Goal: Find specific page/section: Find specific page/section

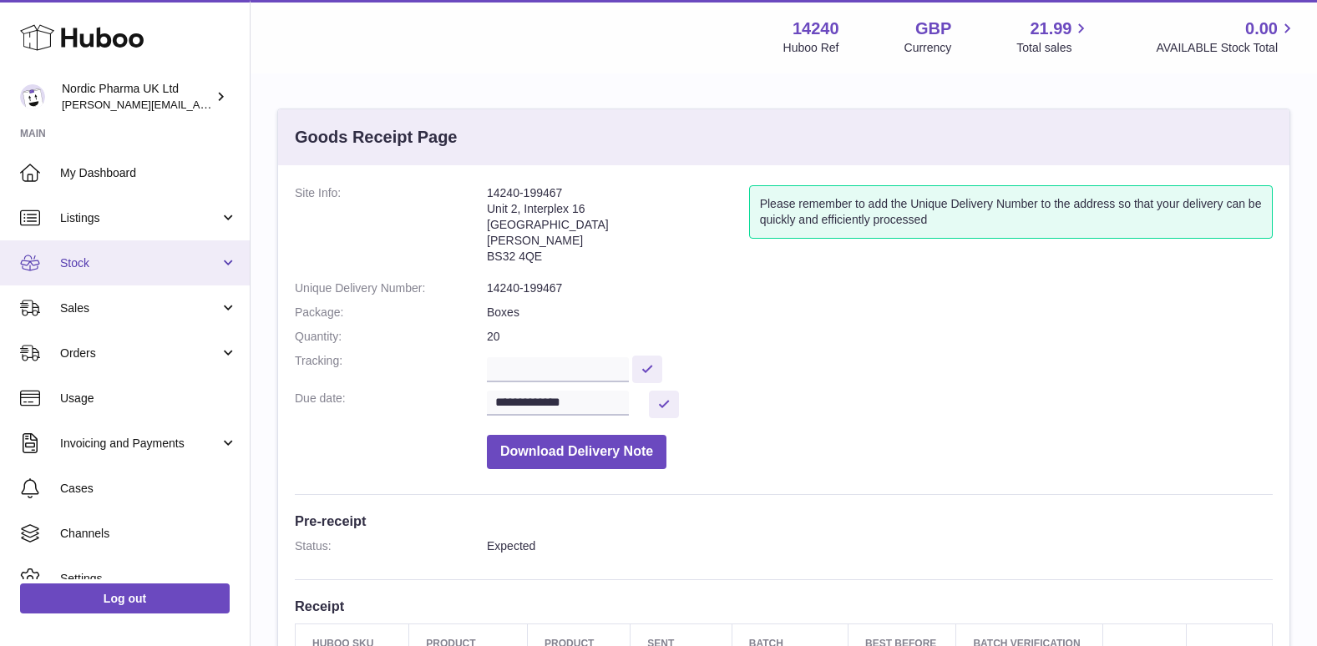
click at [80, 257] on span "Stock" at bounding box center [139, 264] width 159 height 16
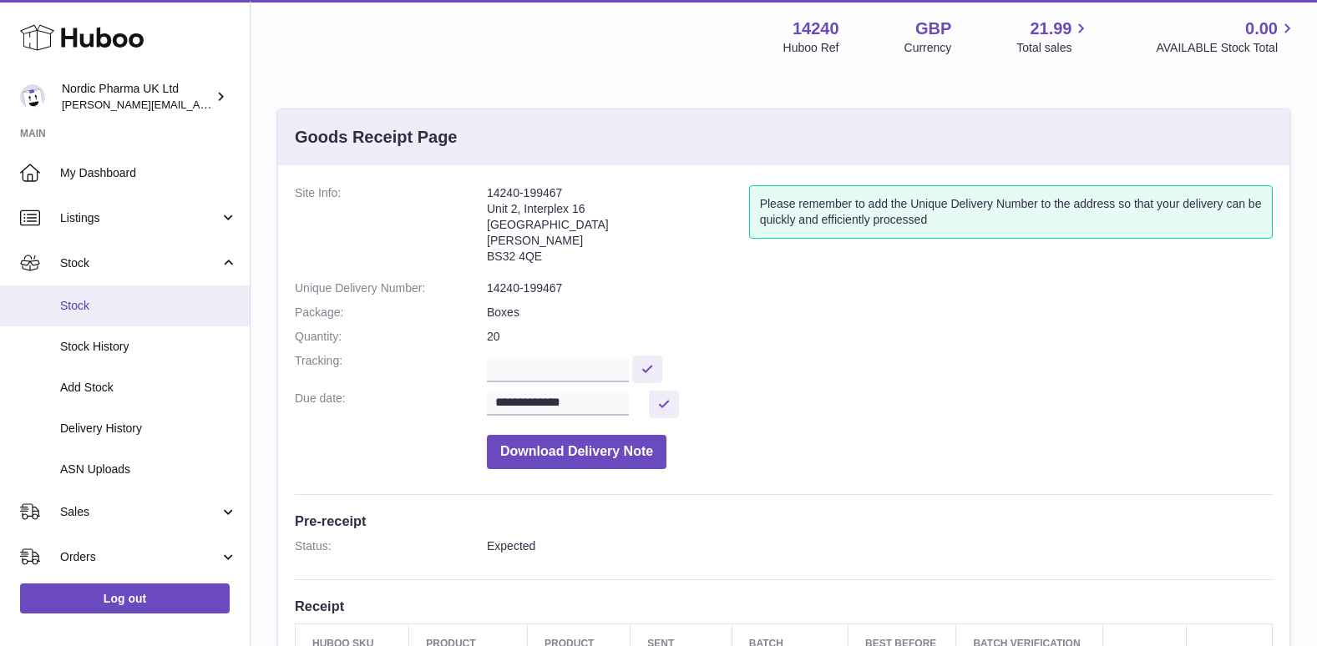
click at [78, 311] on span "Stock" at bounding box center [148, 306] width 177 height 16
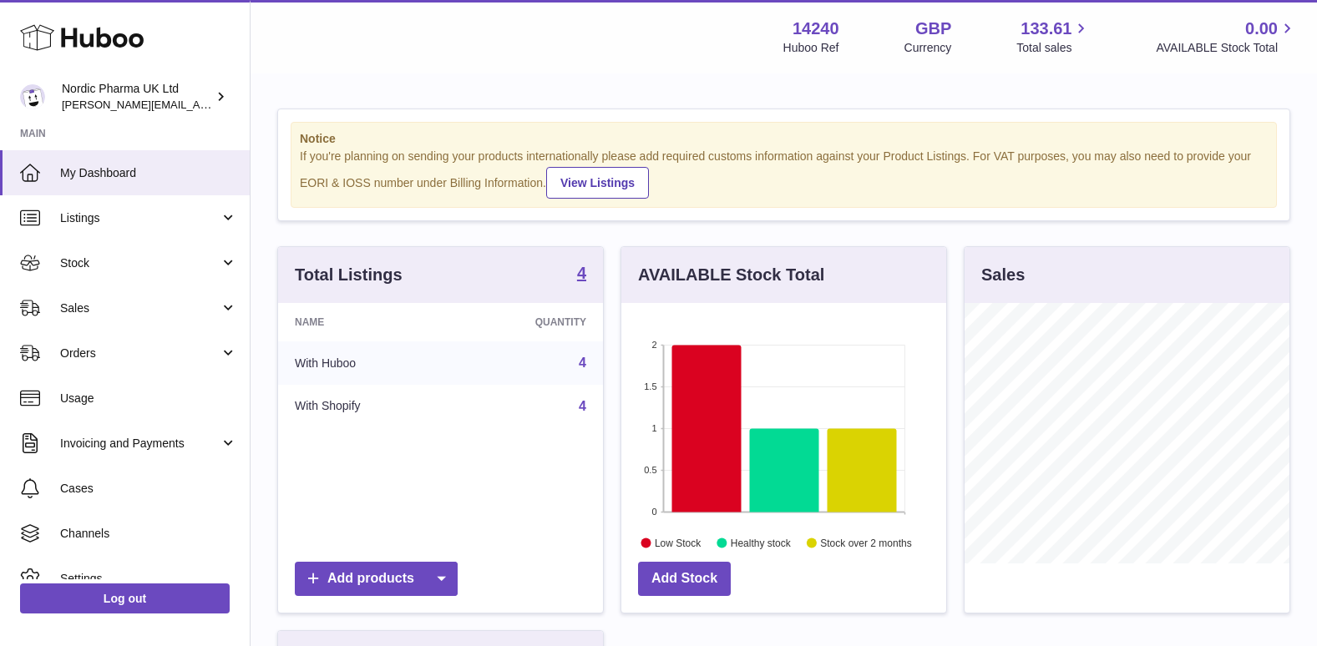
scroll to position [261, 325]
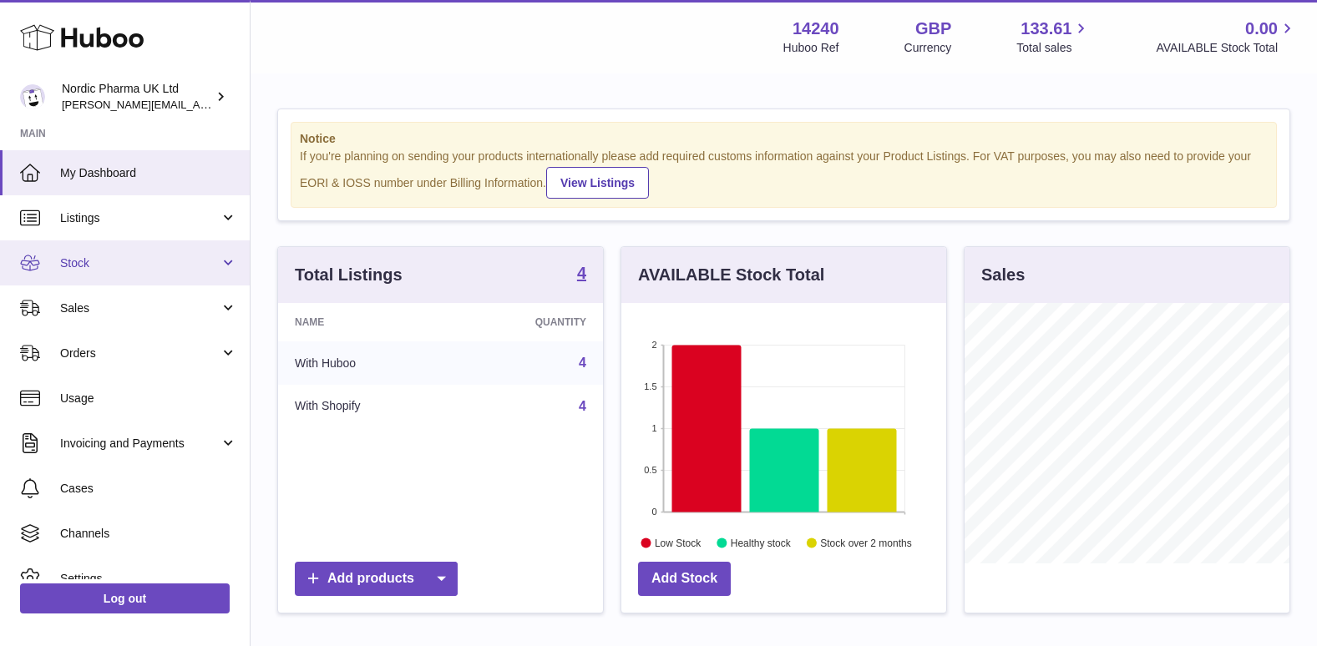
click at [118, 251] on link "Stock" at bounding box center [125, 262] width 250 height 45
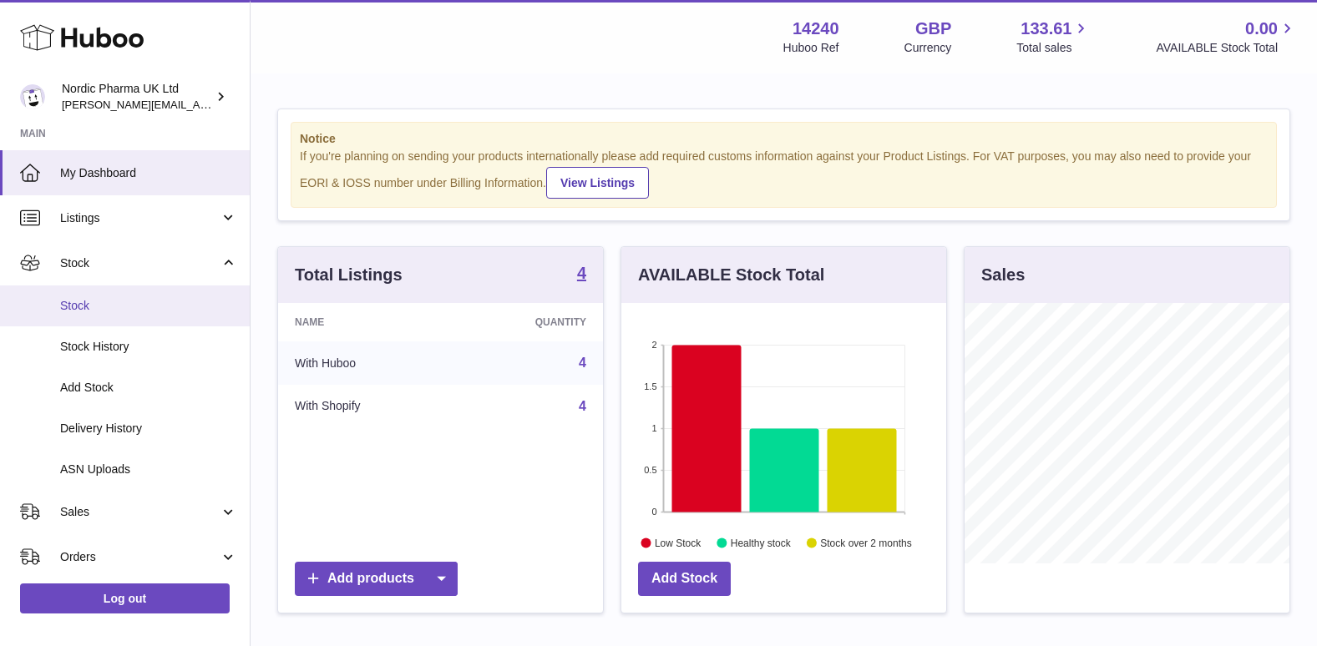
click at [72, 311] on span "Stock" at bounding box center [148, 306] width 177 height 16
